Goal: Task Accomplishment & Management: Manage account settings

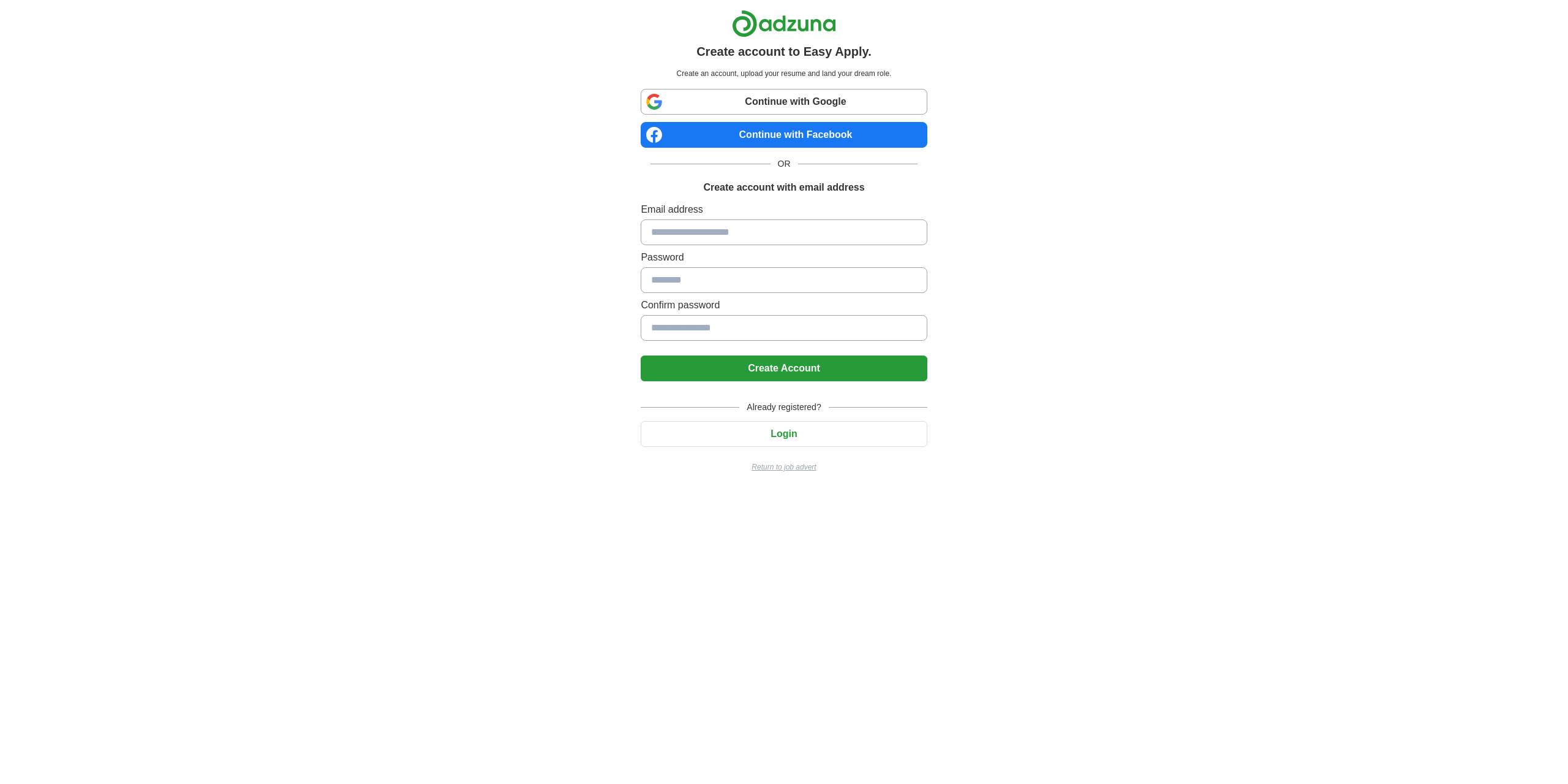
click at [766, 232] on input at bounding box center [784, 232] width 286 height 26
click at [761, 281] on input at bounding box center [784, 279] width 286 height 26
click at [761, 325] on input at bounding box center [784, 327] width 286 height 26
click at [791, 425] on button "Login" at bounding box center [784, 433] width 286 height 26
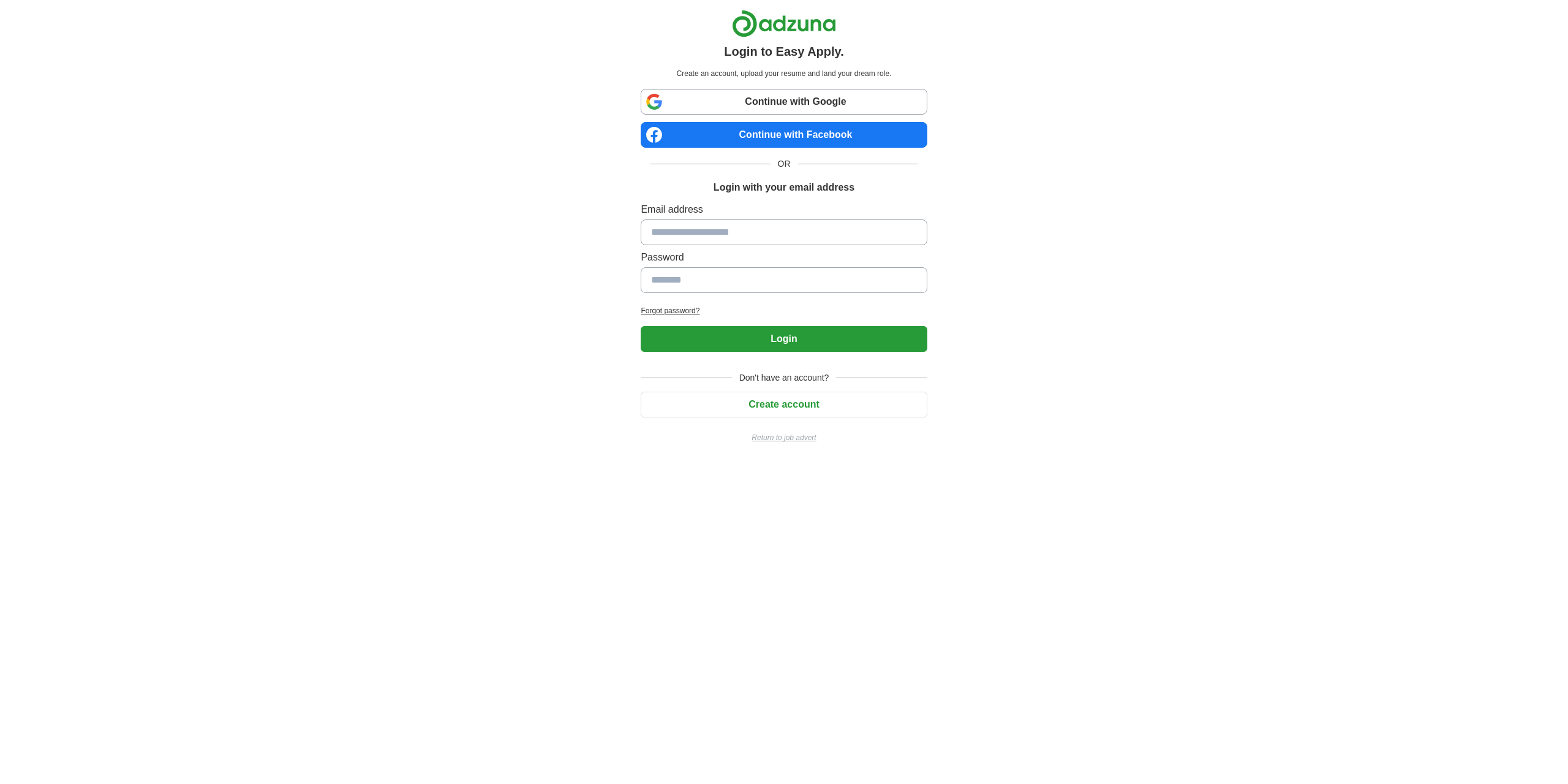
click at [747, 239] on input at bounding box center [784, 232] width 286 height 26
click at [739, 292] on input at bounding box center [784, 279] width 286 height 26
click at [728, 103] on link "Continue with Google" at bounding box center [784, 101] width 286 height 26
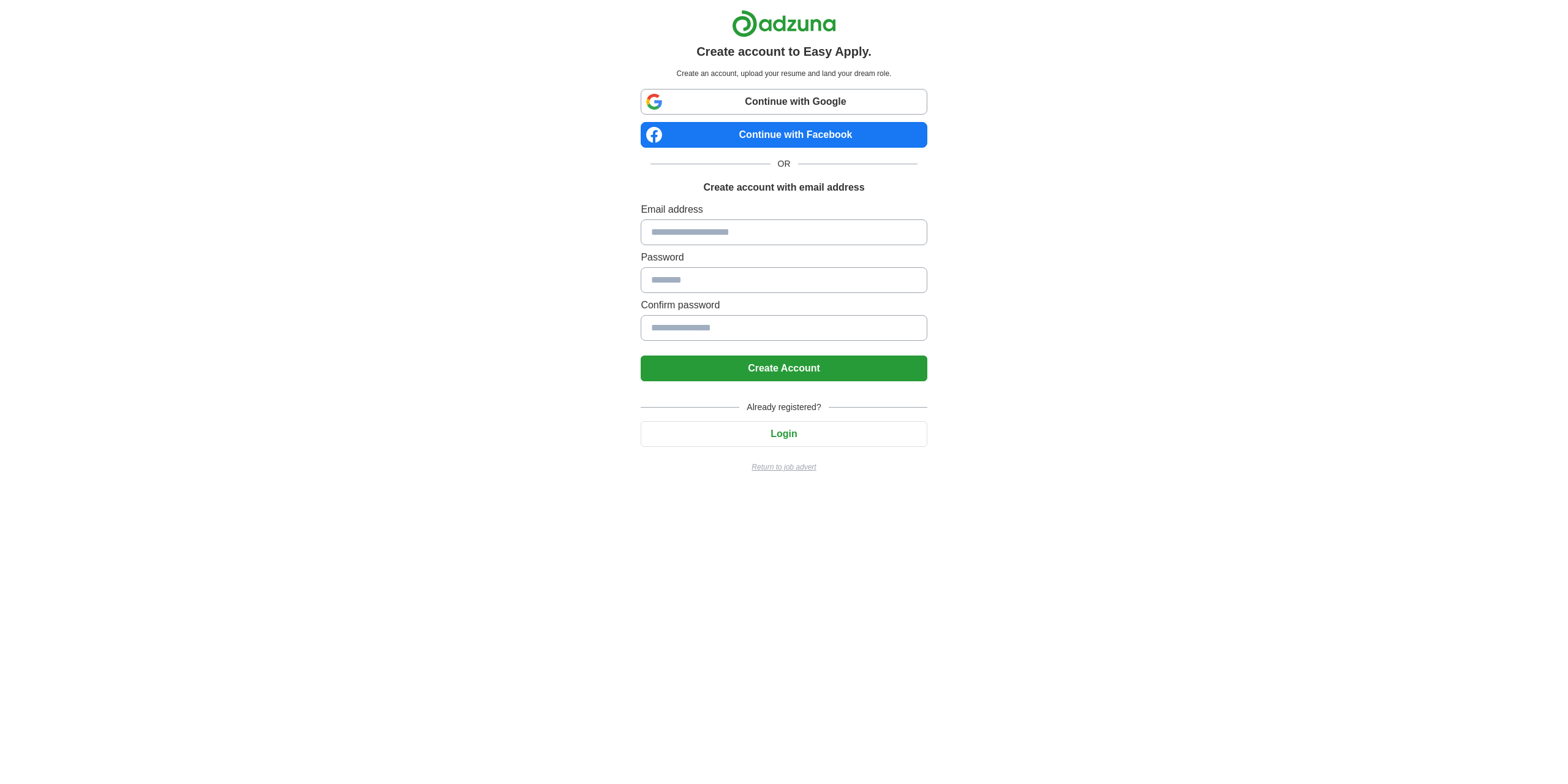
click at [736, 102] on link "Continue with Google" at bounding box center [784, 101] width 286 height 26
